Goal: Task Accomplishment & Management: Complete application form

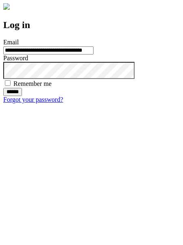
type input "**********"
click at [22, 96] on input "******" at bounding box center [12, 92] width 19 height 8
